Goal: Information Seeking & Learning: Learn about a topic

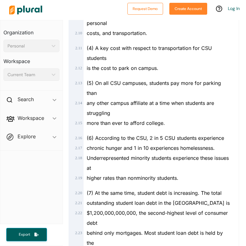
scroll to position [250, 0]
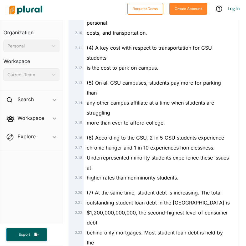
click at [137, 114] on span "any other campus affiliate at a time when students are struggling" at bounding box center [150, 108] width 127 height 16
click at [136, 165] on span "Underrepresented minority students experience these issues at" at bounding box center [158, 163] width 142 height 16
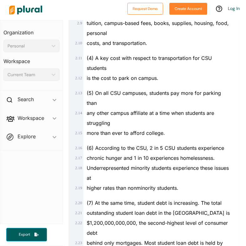
scroll to position [243, 0]
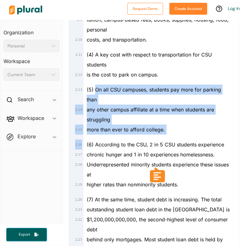
drag, startPoint x: 95, startPoint y: 100, endPoint x: 196, endPoint y: 146, distance: 110.2
copy div "On all CSU campuses, students pay more for parking than 2 . 14 any other campus…"
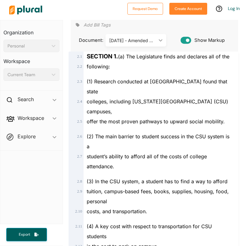
scroll to position [68, 0]
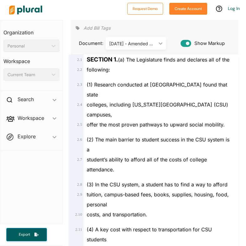
click at [141, 116] on span "colleges, including [US_STATE][GEOGRAPHIC_DATA] (CSU) campuses," at bounding box center [157, 110] width 141 height 16
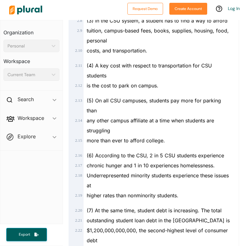
scroll to position [235, 0]
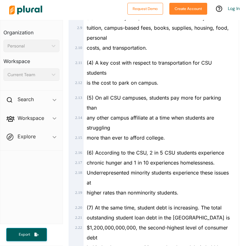
click at [103, 112] on div "(5) On all CSU campuses, students pay more for parking than" at bounding box center [156, 100] width 147 height 25
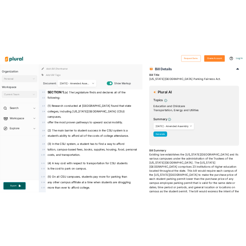
scroll to position [0, 0]
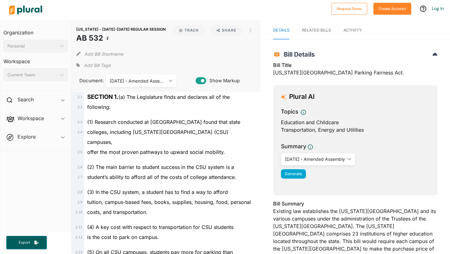
click at [169, 81] on icon "ic_keyboard_arrow_down" at bounding box center [169, 80] width 6 height 3
click at [158, 110] on div "[DATE] - Amended Assembly" at bounding box center [141, 109] width 60 height 5
click at [161, 79] on div "[DATE] - Amended Assembly" at bounding box center [138, 80] width 57 height 7
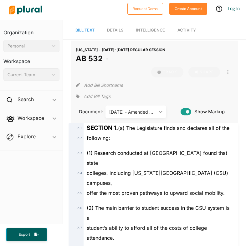
click at [159, 117] on div "[DATE] - Amended Assembly ic_keyboard_arrow_down" at bounding box center [135, 112] width 60 height 12
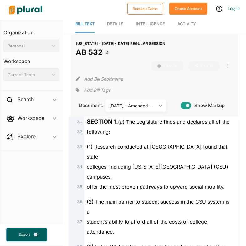
scroll to position [6, 0]
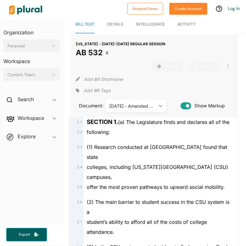
click at [116, 24] on span "Details" at bounding box center [115, 24] width 16 height 5
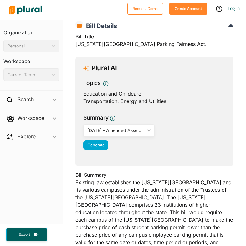
scroll to position [0, 0]
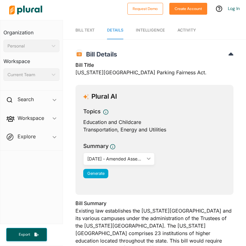
click at [82, 30] on span "Bill Text" at bounding box center [84, 30] width 19 height 5
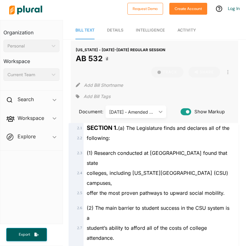
click at [150, 111] on div "[DATE] - Amended Assembly" at bounding box center [132, 112] width 47 height 7
click at [151, 111] on div "[DATE] - Amended Assembly" at bounding box center [132, 112] width 47 height 7
click at [158, 162] on span "(1) Research conducted at [GEOGRAPHIC_DATA] found that state" at bounding box center [157, 158] width 140 height 16
